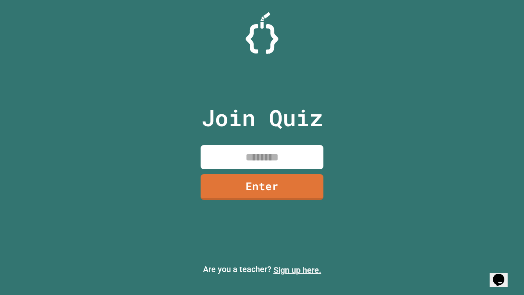
click at [297, 270] on link "Sign up here." at bounding box center [297, 270] width 48 height 10
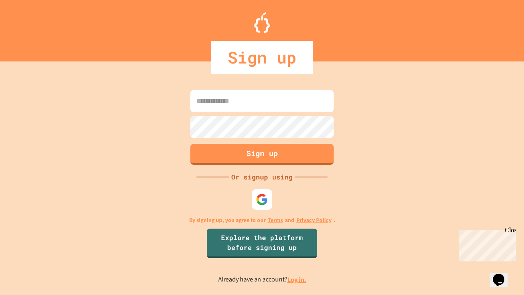
click at [297, 279] on link "Log in." at bounding box center [296, 279] width 19 height 9
